Goal: Navigation & Orientation: Understand site structure

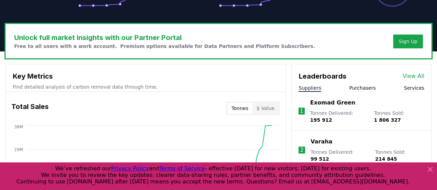
scroll to position [253, 0]
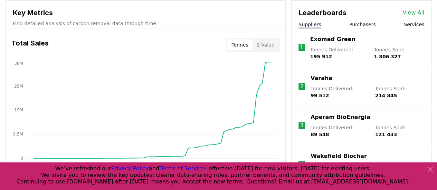
click at [366, 24] on button "Purchasers" at bounding box center [362, 24] width 27 height 7
click at [316, 23] on button "Suppliers" at bounding box center [310, 24] width 22 height 7
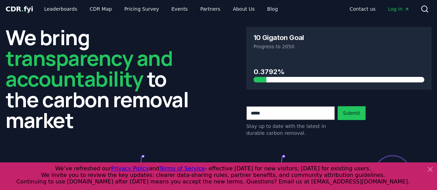
scroll to position [0, 0]
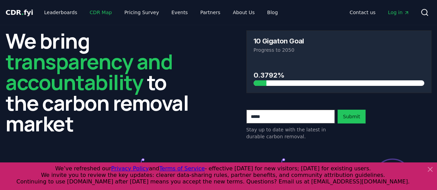
click at [93, 11] on link "CDR Map" at bounding box center [100, 12] width 33 height 12
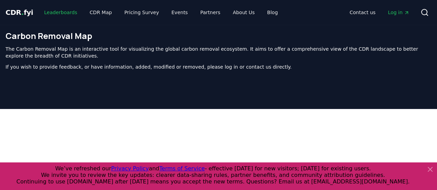
click at [63, 10] on link "Leaderboards" at bounding box center [61, 12] width 44 height 12
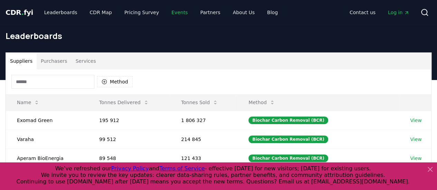
click at [175, 12] on link "Events" at bounding box center [179, 12] width 27 height 12
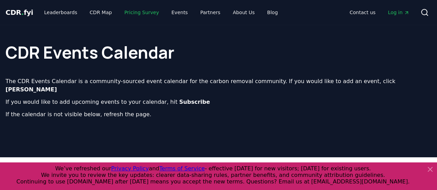
click at [140, 11] on link "Pricing Survey" at bounding box center [142, 12] width 46 height 12
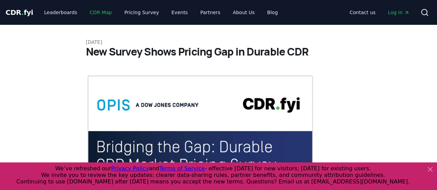
click at [102, 9] on link "CDR Map" at bounding box center [100, 12] width 33 height 12
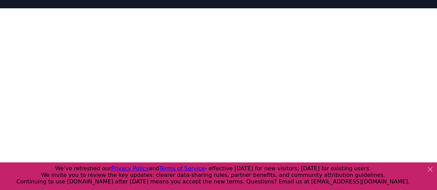
scroll to position [100, 0]
